Goal: Information Seeking & Learning: Find specific fact

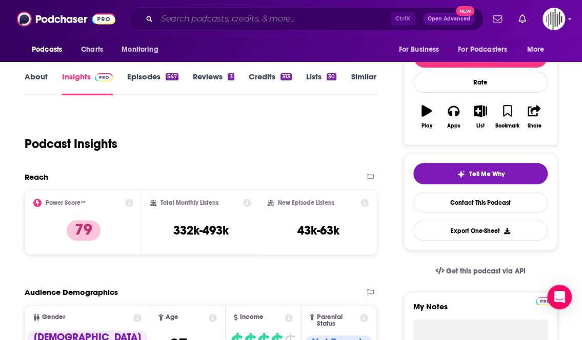
click at [198, 16] on input "Search podcasts, credits, & more..." at bounding box center [274, 19] width 234 height 16
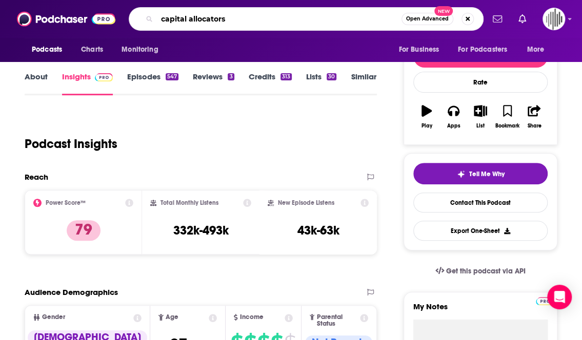
click at [211, 20] on input "capital allocators" at bounding box center [279, 19] width 245 height 16
type input "capital allocators"
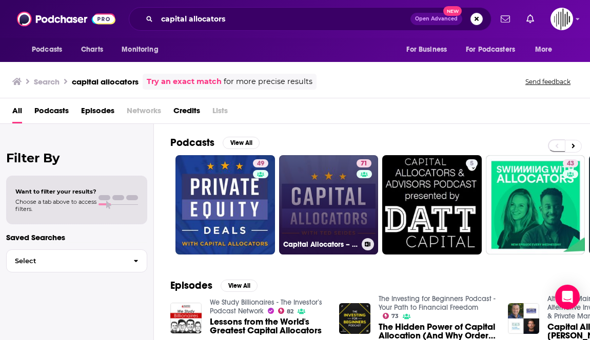
click at [325, 193] on link "71 Capital Allocators – Inside the Institutional Investment Industry" at bounding box center [328, 204] width 99 height 99
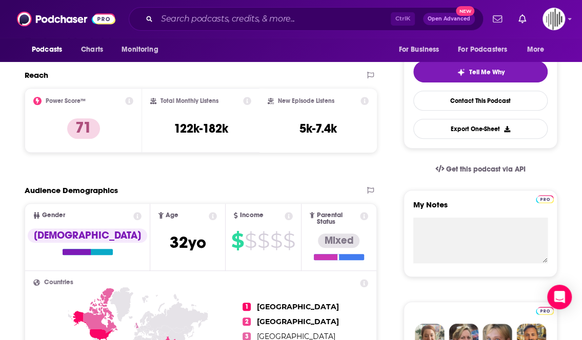
scroll to position [174, 0]
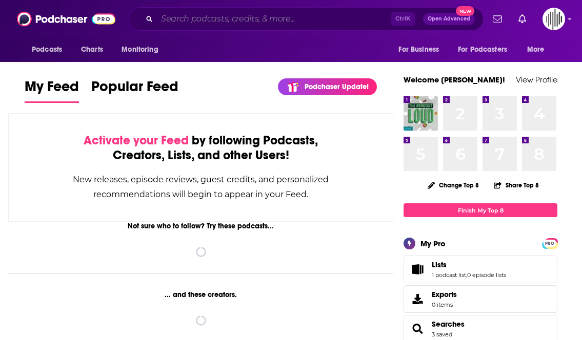
click at [203, 18] on input "Search podcasts, credits, & more..." at bounding box center [274, 19] width 234 height 16
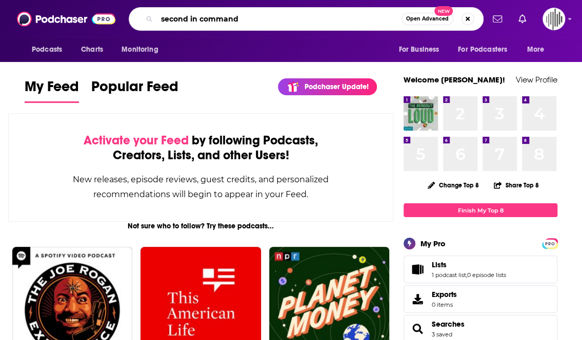
type input "second in command"
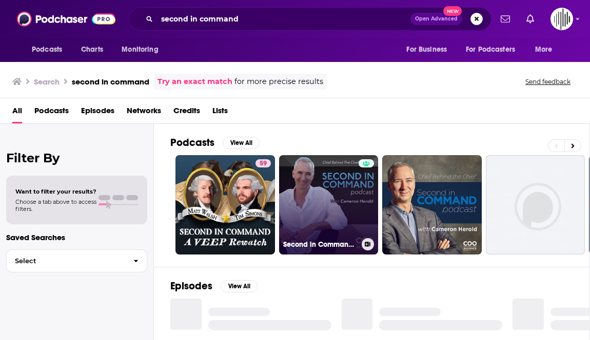
click at [321, 216] on link "Second in Command: The Chief Behind the Chief" at bounding box center [328, 204] width 99 height 99
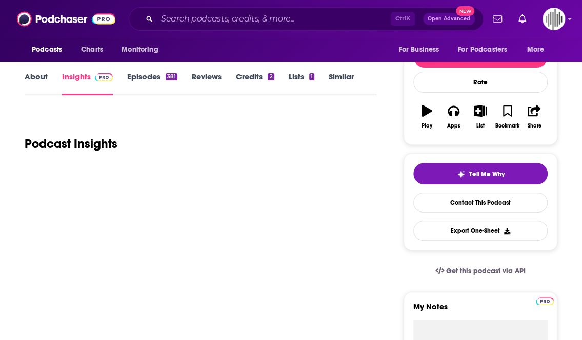
scroll to position [138, 0]
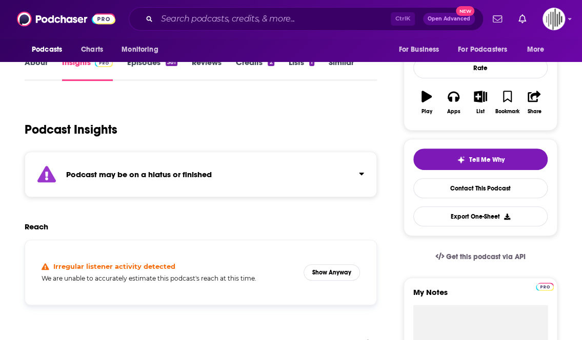
click at [197, 181] on div "Podcast may be on a hiatus or finished" at bounding box center [201, 175] width 352 height 46
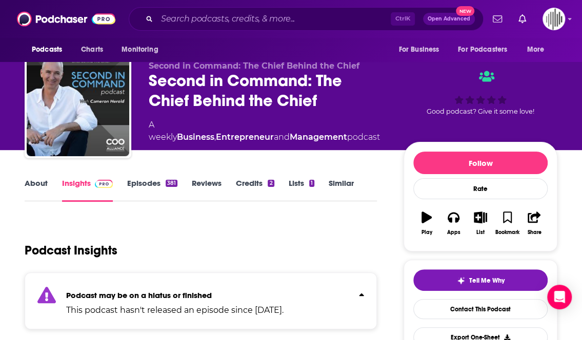
scroll to position [0, 0]
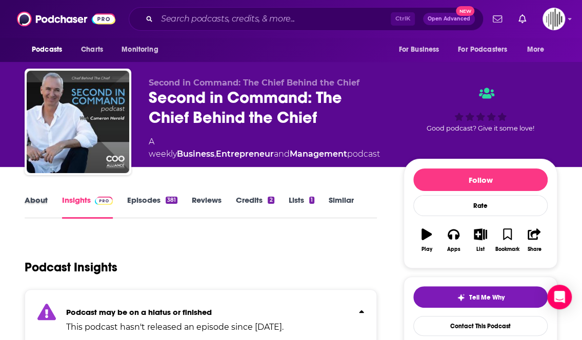
click at [51, 198] on div "About" at bounding box center [43, 207] width 37 height 24
click at [70, 203] on link "Insights" at bounding box center [87, 207] width 51 height 24
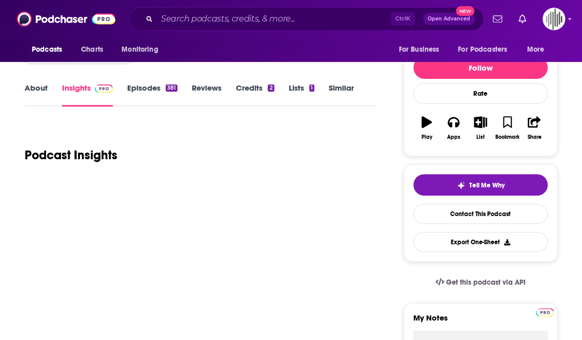
scroll to position [113, 0]
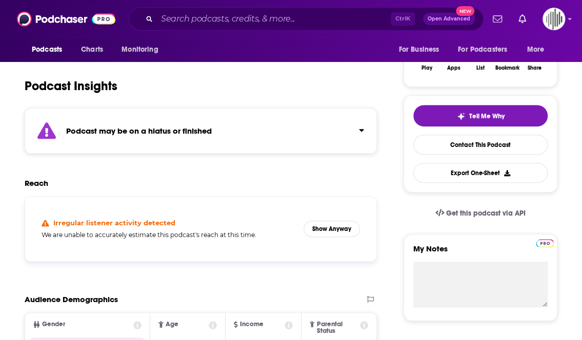
click at [371, 132] on div "Podcast may be on a hiatus or finished" at bounding box center [201, 131] width 352 height 46
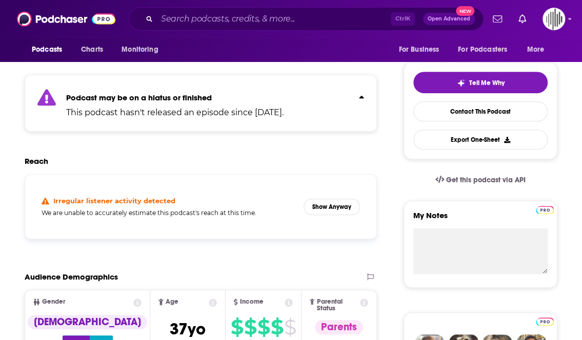
scroll to position [0, 0]
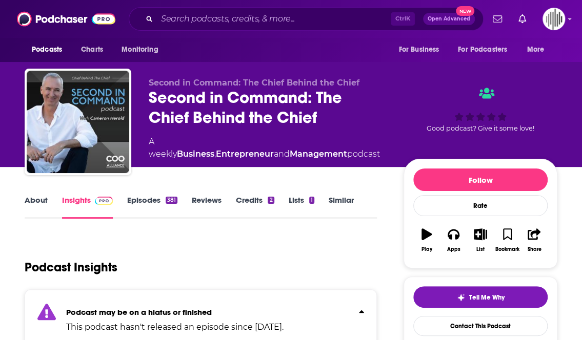
click at [313, 238] on div "Podcast Insights" at bounding box center [197, 261] width 344 height 52
click at [147, 201] on link "Episodes 381" at bounding box center [152, 207] width 50 height 24
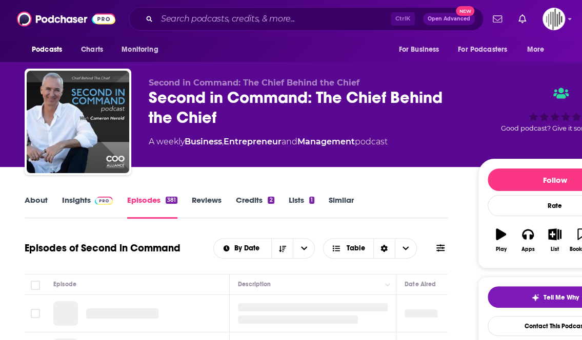
scroll to position [94, 0]
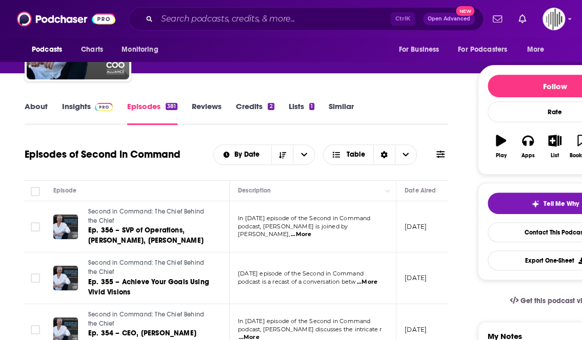
click at [81, 106] on link "Insights" at bounding box center [87, 114] width 51 height 24
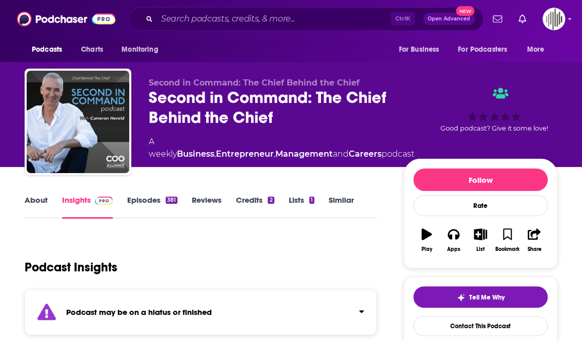
scroll to position [151, 0]
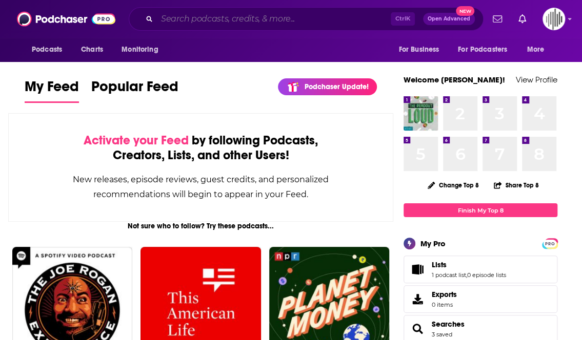
click at [222, 19] on input "Search podcasts, credits, & more..." at bounding box center [274, 19] width 234 height 16
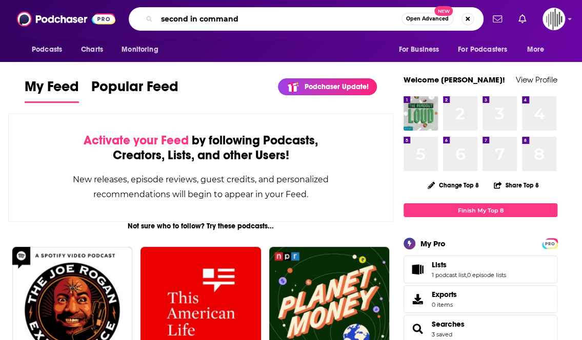
type input "second in command"
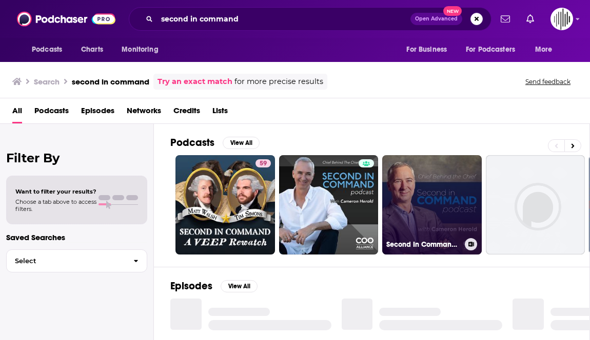
click at [430, 182] on link "Second In Command | Interviews With the COOs of Amazing-Growth Companies" at bounding box center [431, 204] width 99 height 99
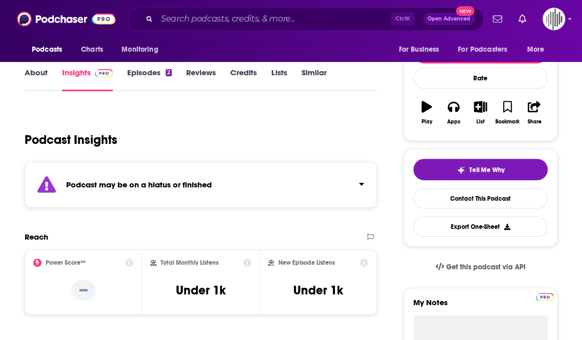
scroll to position [108, 0]
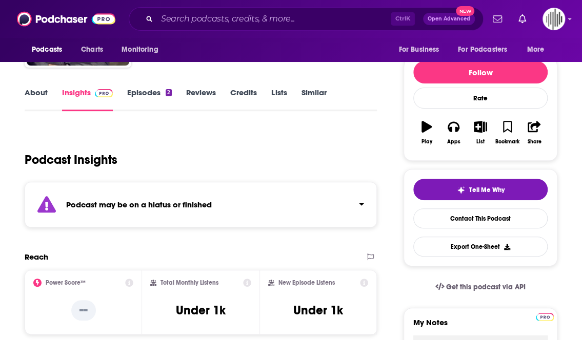
click at [172, 208] on strong "Podcast may be on a hiatus or finished" at bounding box center [139, 205] width 146 height 10
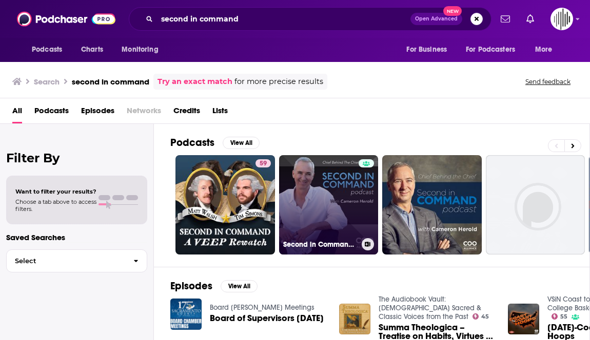
click at [333, 197] on link "Second in Command: The Chief Behind the Chief" at bounding box center [328, 204] width 99 height 99
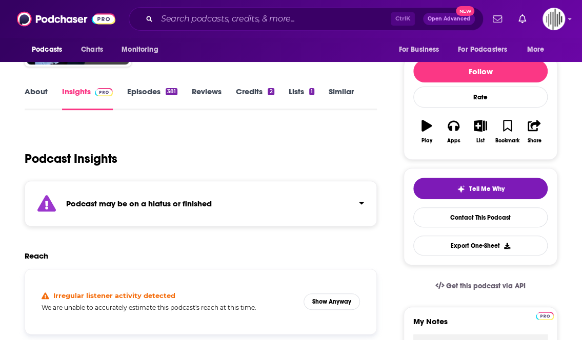
scroll to position [112, 0]
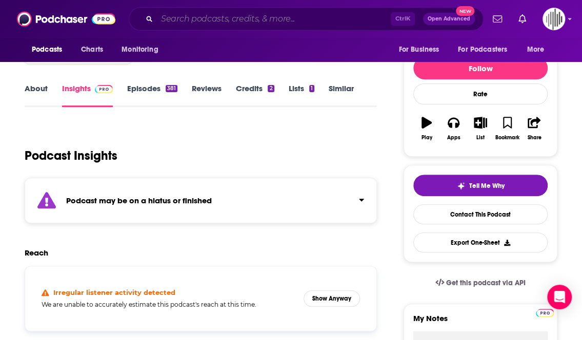
click at [187, 16] on input "Search podcasts, credits, & more..." at bounding box center [274, 19] width 234 height 16
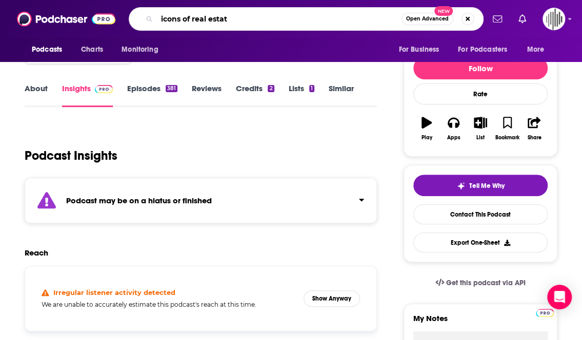
type input "icons of real estate"
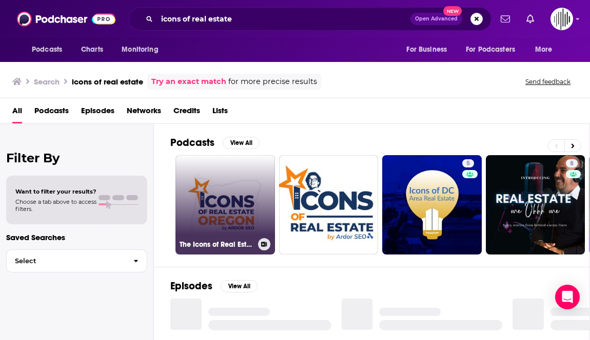
click at [227, 185] on link "The Icons of Real Estate Oregon" at bounding box center [224, 204] width 99 height 99
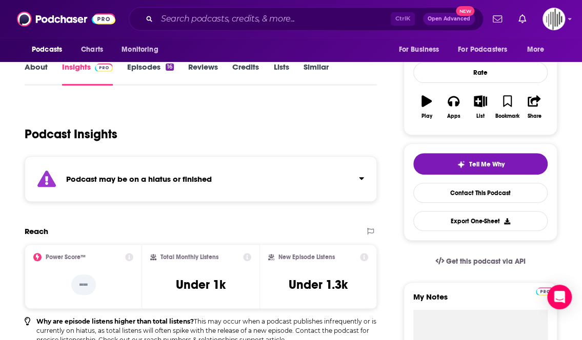
scroll to position [137, 0]
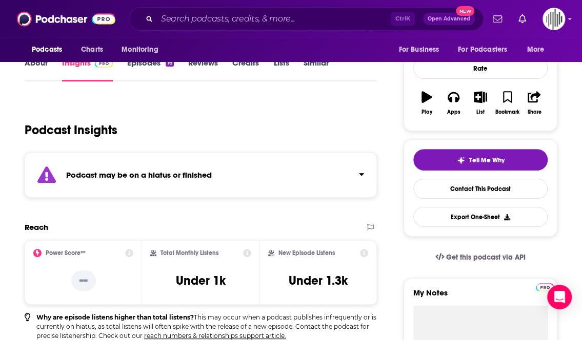
click at [244, 173] on div "Podcast may be on a hiatus or finished" at bounding box center [201, 175] width 352 height 46
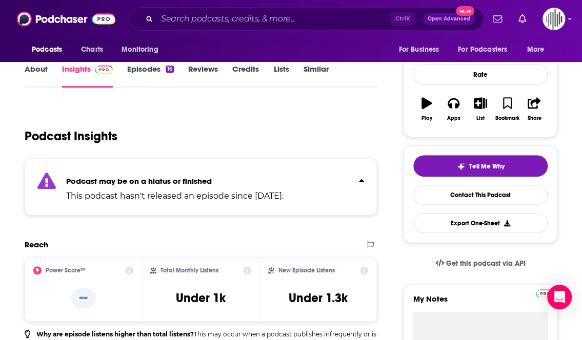
scroll to position [0, 0]
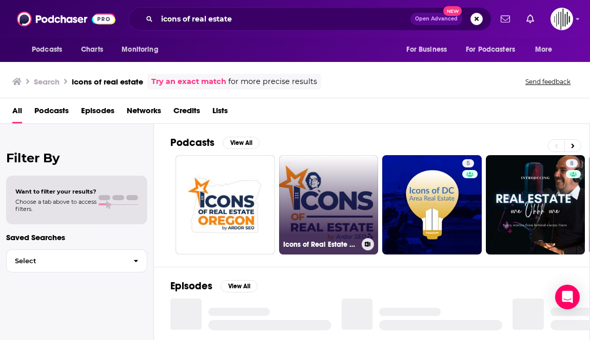
click at [333, 188] on link "Icons of Real Estate Podcast" at bounding box center [328, 204] width 99 height 99
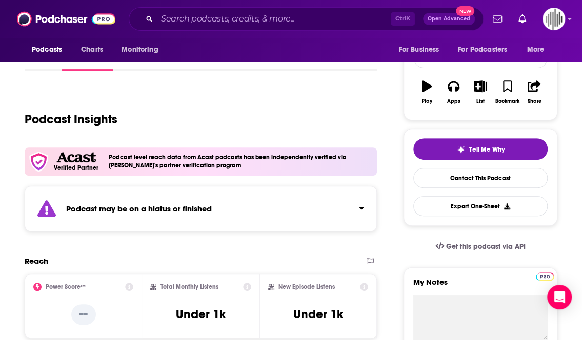
scroll to position [153, 0]
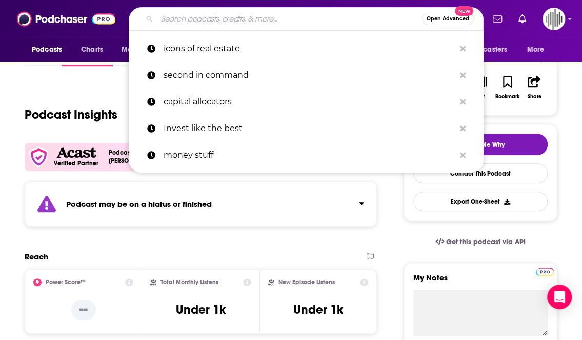
click at [229, 20] on input "Search podcasts, credits, & more..." at bounding box center [289, 19] width 265 height 16
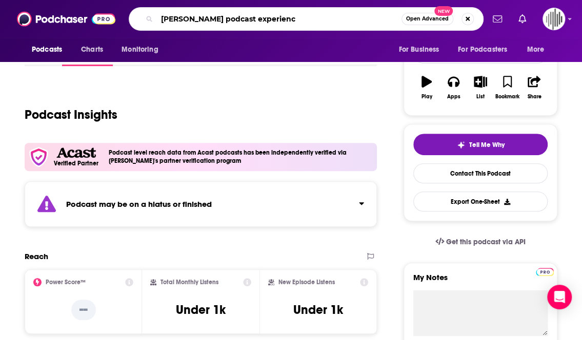
type input "tom ferry podcast experience"
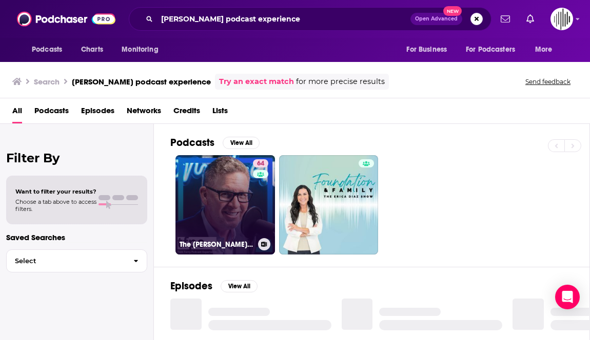
click at [240, 219] on link "64 The Tom Ferry Podcast Experience" at bounding box center [224, 204] width 99 height 99
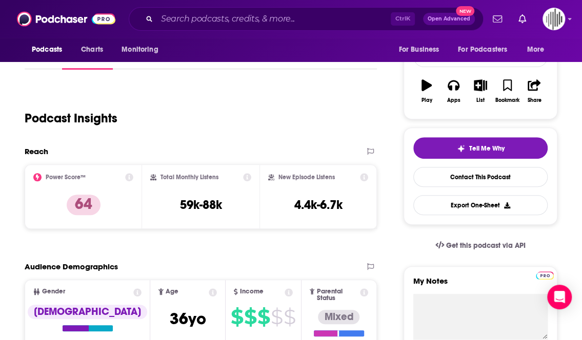
scroll to position [116, 0]
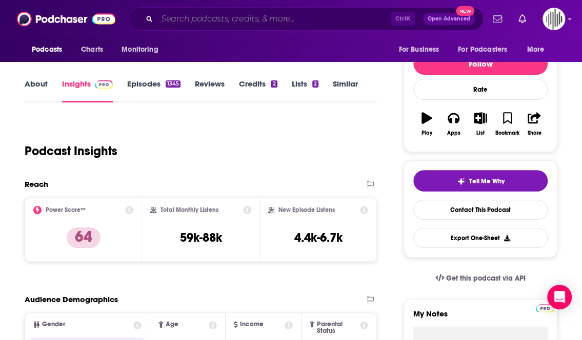
click at [237, 16] on input "Search podcasts, credits, & more..." at bounding box center [274, 19] width 234 height 16
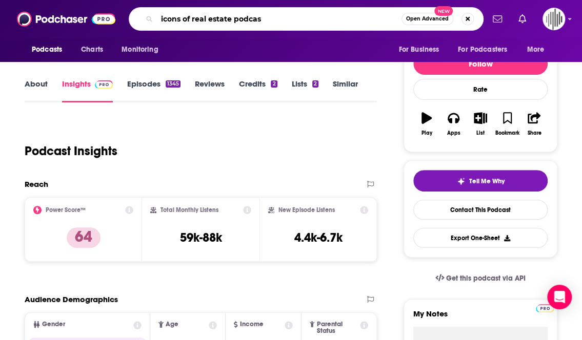
type input "icons of real estate podcast"
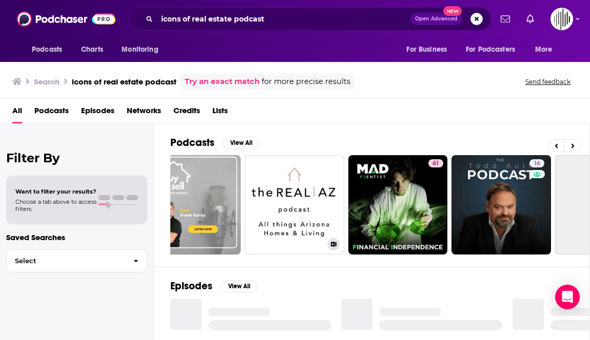
scroll to position [0, 367]
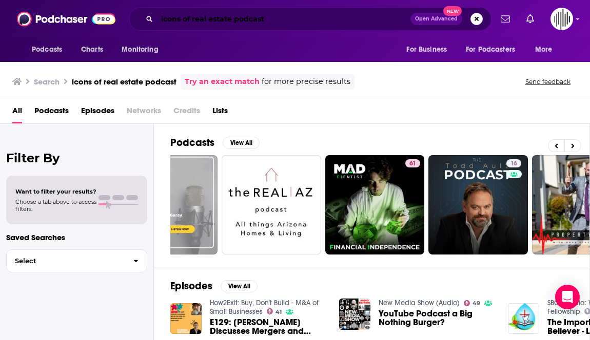
click at [308, 24] on input "icons of real estate podcast" at bounding box center [283, 19] width 253 height 16
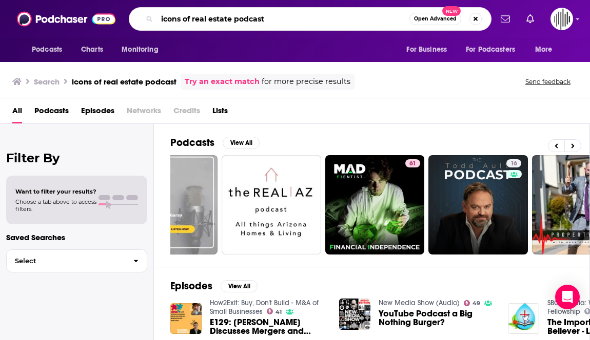
paste input "Tomás Fonseca"
type input "icons of real estate podcast Tomás Fonseca"
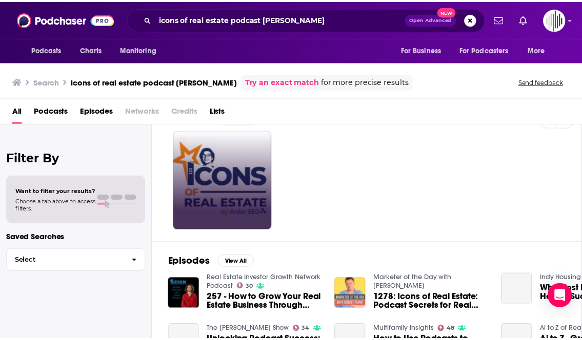
scroll to position [25, 0]
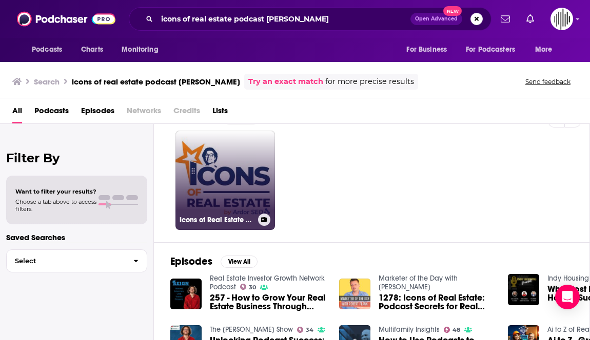
click at [231, 149] on link "Icons of Real Estate Podcast" at bounding box center [224, 180] width 99 height 99
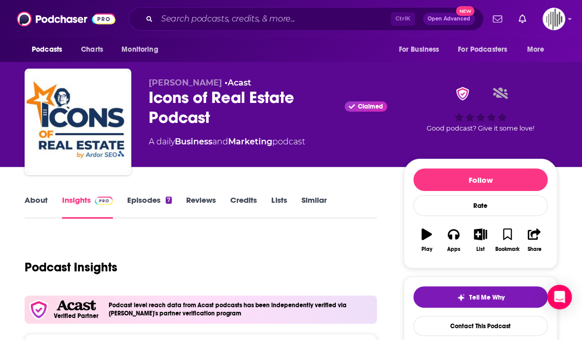
click at [213, 10] on div "Ctrl K Open Advanced New" at bounding box center [306, 19] width 355 height 24
click at [217, 15] on input "Search podcasts, credits, & more..." at bounding box center [274, 19] width 234 height 16
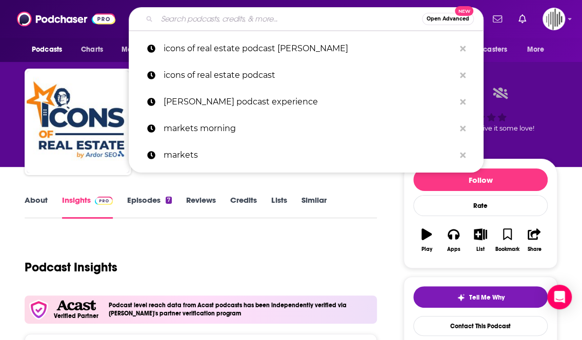
paste input "Tomás Fonseca"
type input "Tomás Fonseca"
